Goal: Task Accomplishment & Management: Complete application form

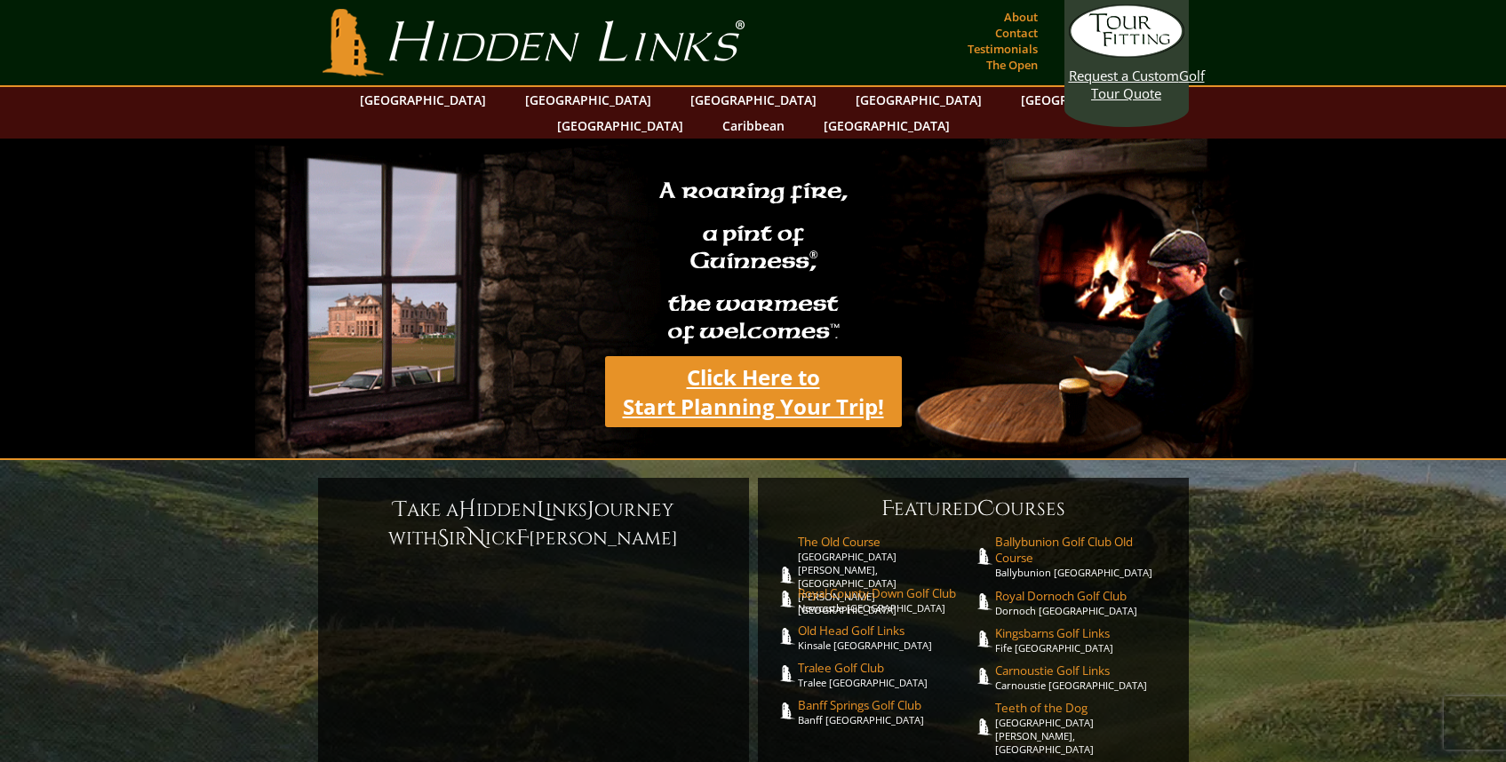
click at [791, 370] on link "Click Here to Start Planning Your Trip!" at bounding box center [753, 391] width 297 height 71
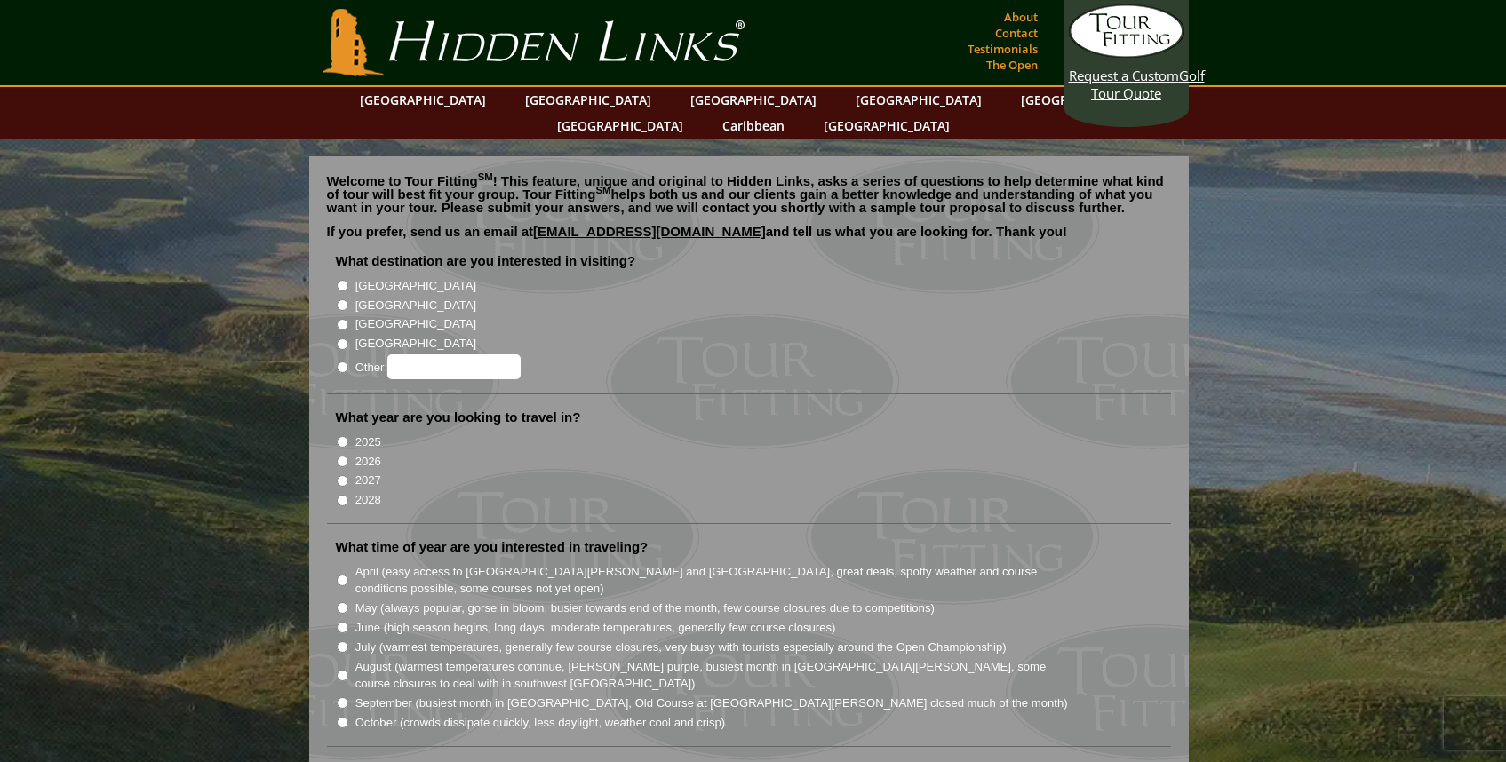
click at [409, 33] on link "Hidden Links Golf" at bounding box center [533, 43] width 431 height 68
